Goal: Task Accomplishment & Management: Complete application form

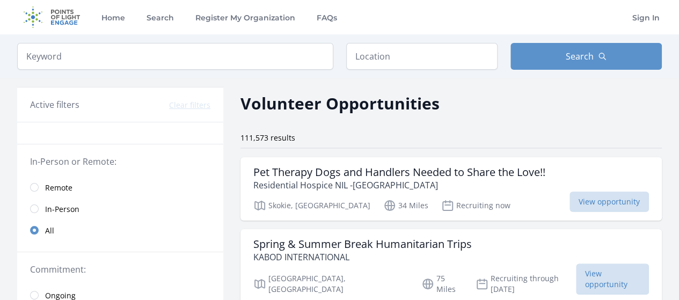
click at [54, 190] on span "Remote" at bounding box center [58, 187] width 27 height 11
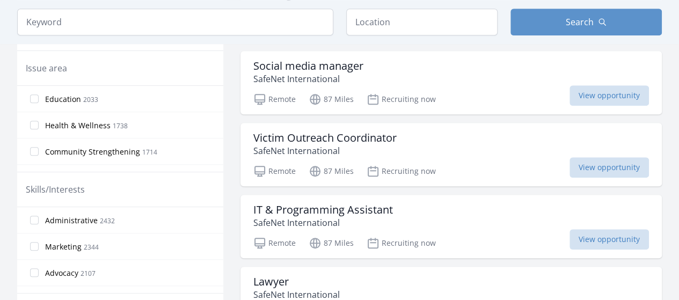
scroll to position [376, 0]
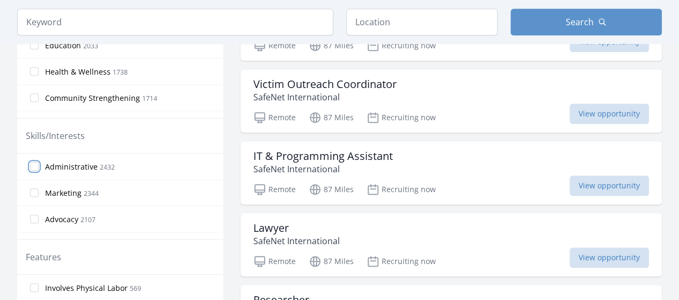
click at [35, 164] on input "Administrative 2432" at bounding box center [34, 166] width 9 height 9
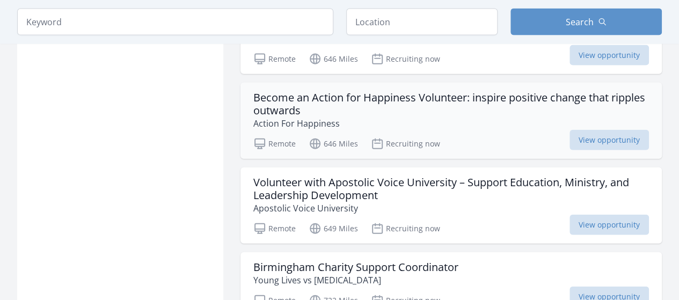
scroll to position [1287, 0]
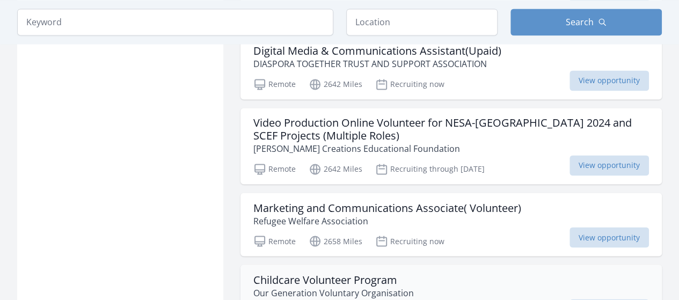
scroll to position [2950, 0]
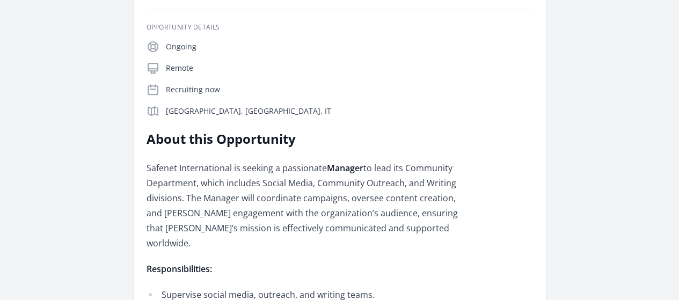
scroll to position [215, 0]
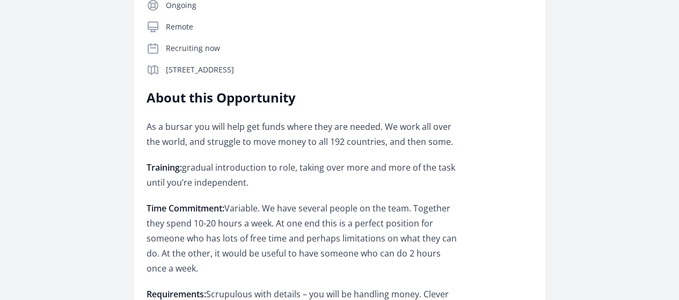
scroll to position [268, 0]
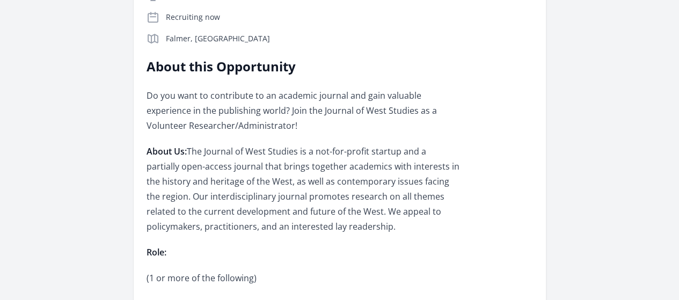
scroll to position [268, 0]
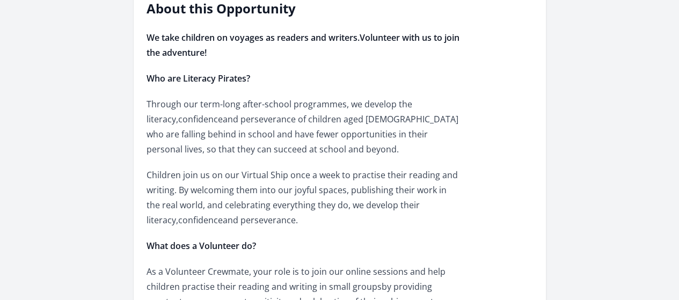
scroll to position [429, 0]
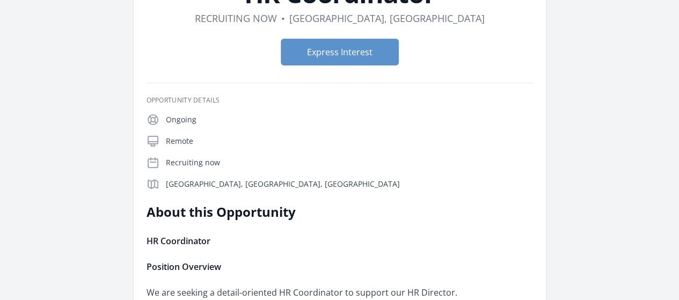
scroll to position [54, 0]
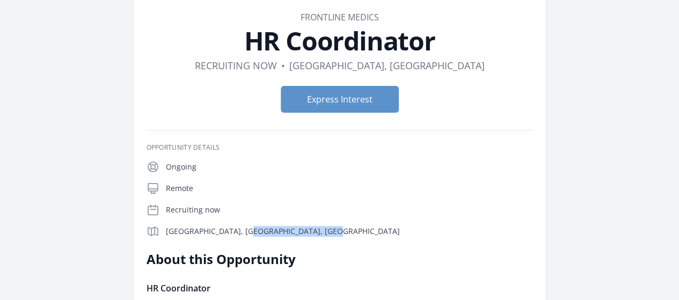
drag, startPoint x: 175, startPoint y: 228, endPoint x: 89, endPoint y: 234, distance: 86.6
click at [146, 234] on div "Ongoing Remote Recruiting now Lviv, Lviv Oblast, UA" at bounding box center [339, 198] width 386 height 77
copy p "Lviv, Lviv Oblast, UA"
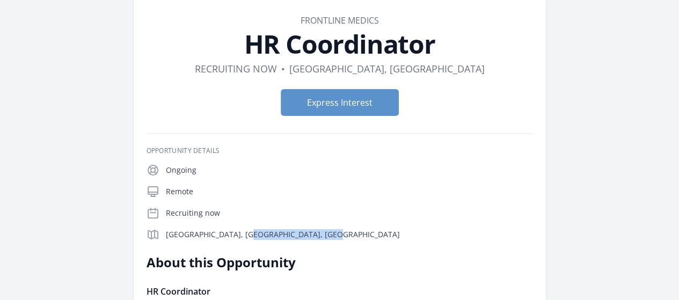
scroll to position [0, 0]
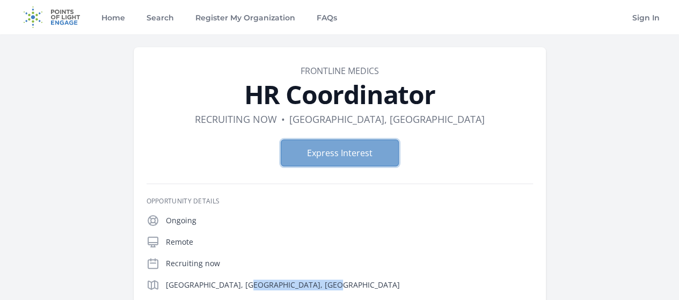
click at [366, 146] on button "Express Interest" at bounding box center [340, 152] width 118 height 27
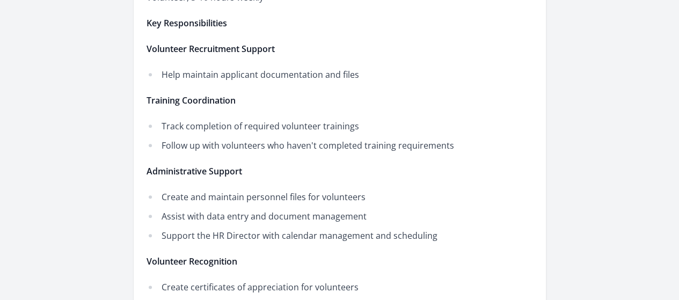
scroll to position [590, 0]
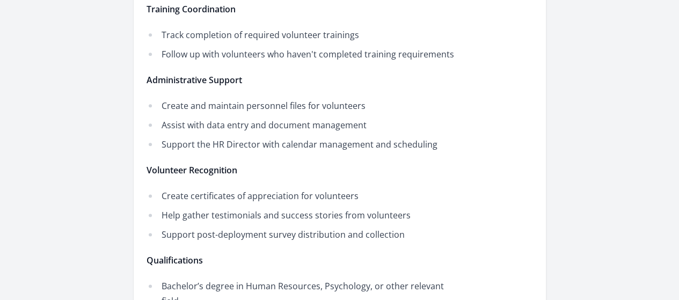
click at [533, 185] on div "About this Opportunity HR Coordinator Position Overview We are seeking a detail…" at bounding box center [339, 158] width 386 height 888
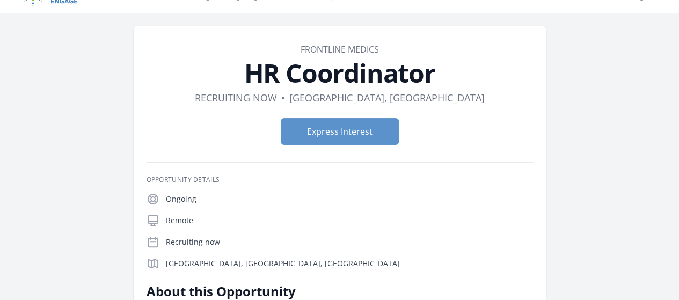
scroll to position [0, 0]
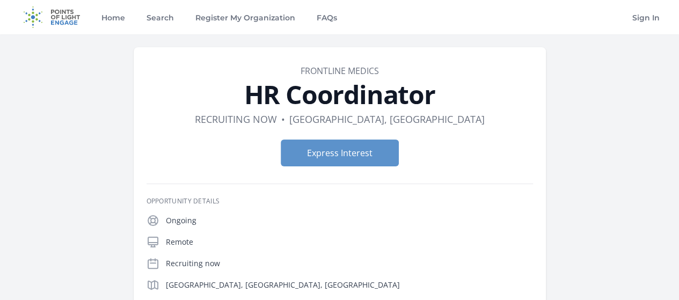
drag, startPoint x: 453, startPoint y: 94, endPoint x: 252, endPoint y: 88, distance: 200.7
click at [252, 88] on h1 "HR Coordinator" at bounding box center [339, 95] width 386 height 26
copy h1 "HR Coordinator"
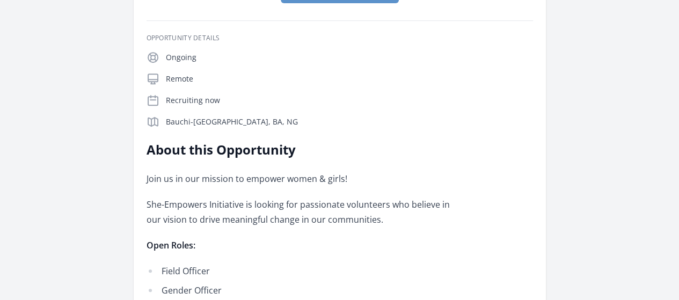
scroll to position [268, 0]
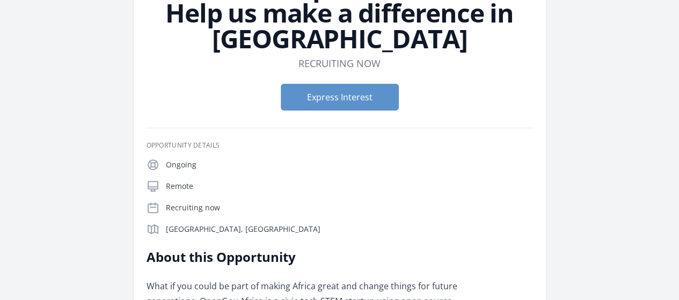
scroll to position [215, 0]
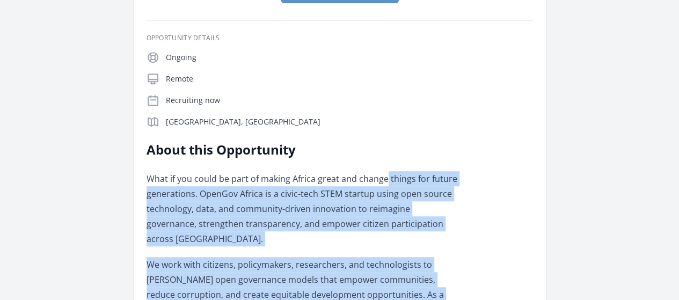
drag, startPoint x: 455, startPoint y: 55, endPoint x: 510, endPoint y: 149, distance: 108.2
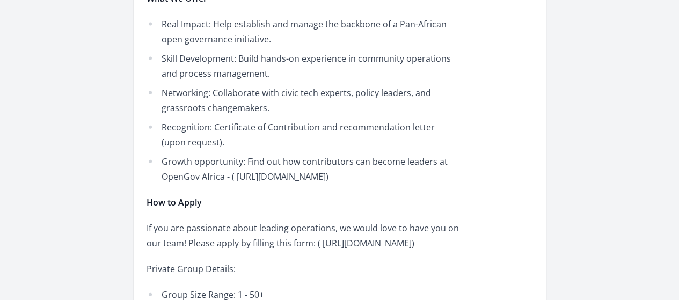
scroll to position [1287, 0]
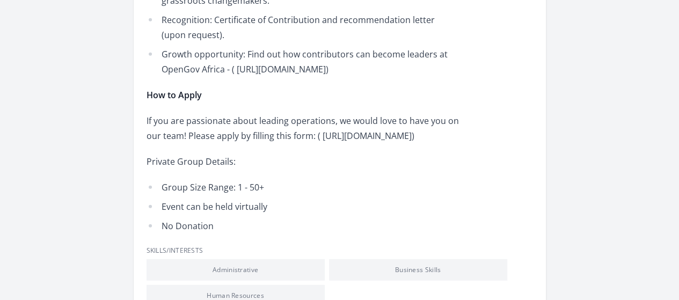
drag, startPoint x: 372, startPoint y: 132, endPoint x: 188, endPoint y: 140, distance: 184.2
click at [188, 246] on div "Skills/Interests Administrative Business Skills Human Resources" at bounding box center [339, 276] width 386 height 60
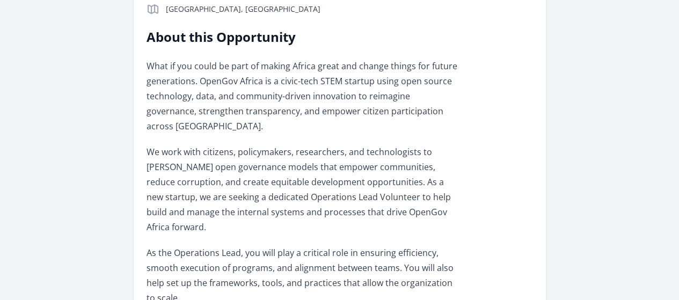
scroll to position [322, 0]
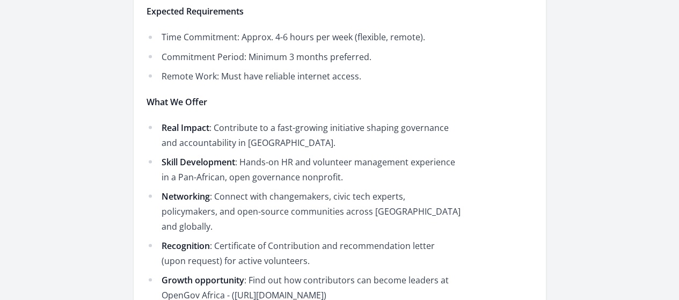
scroll to position [1073, 0]
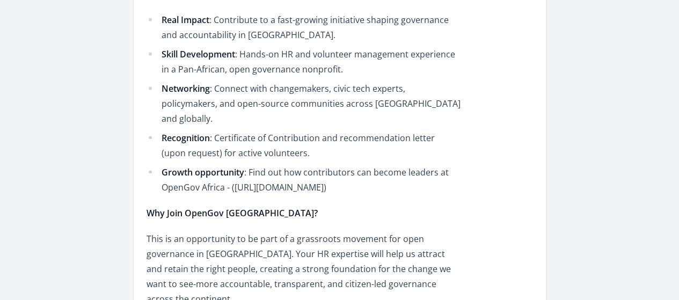
drag, startPoint x: 376, startPoint y: 244, endPoint x: 216, endPoint y: 249, distance: 160.0
copy p "https://forms.gle/63BwMW3r7MxuJGYE6"
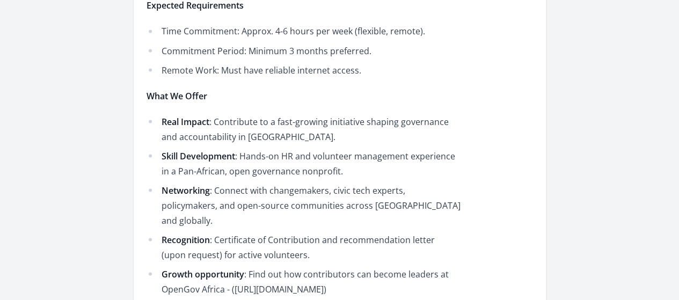
scroll to position [697, 0]
